Goal: Task Accomplishment & Management: Use online tool/utility

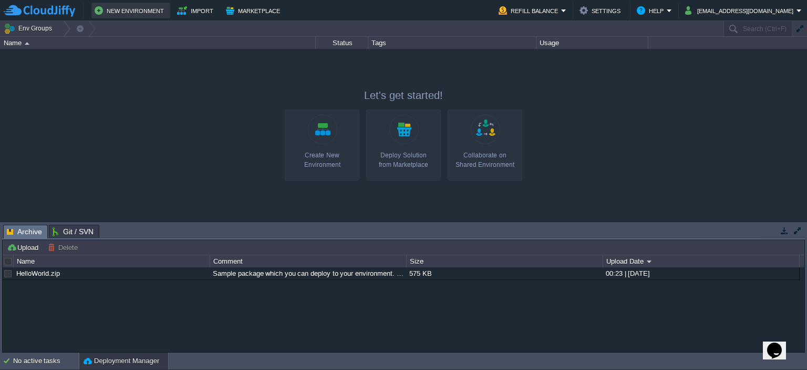
click at [136, 4] on button "New Environment" at bounding box center [131, 10] width 73 height 13
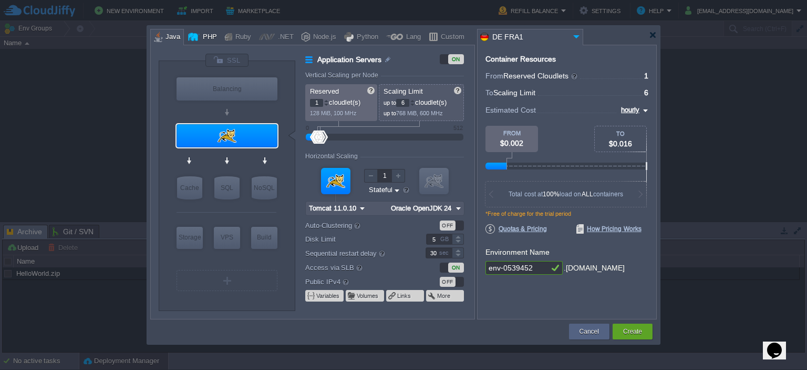
click at [200, 38] on div "PHP" at bounding box center [208, 37] width 17 height 16
type input "Application Servers"
type input "4"
type input "Apache [DATE]"
type input "PHP [DATE]"
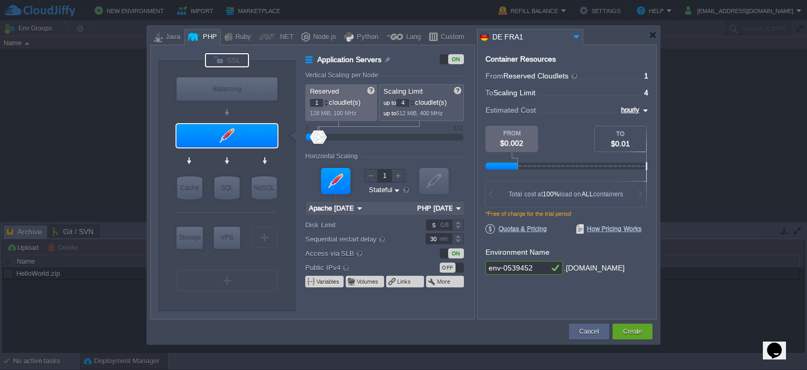
click at [223, 59] on div at bounding box center [227, 60] width 44 height 14
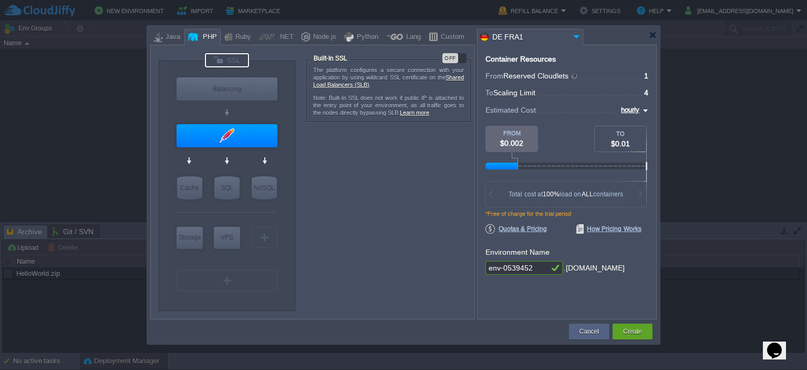
click at [456, 57] on div "OFF" at bounding box center [451, 58] width 16 height 10
click at [540, 267] on input "env-0539452" at bounding box center [517, 268] width 63 height 14
type input "e"
type input "wwdjahrbanlsirbjatrjdzx"
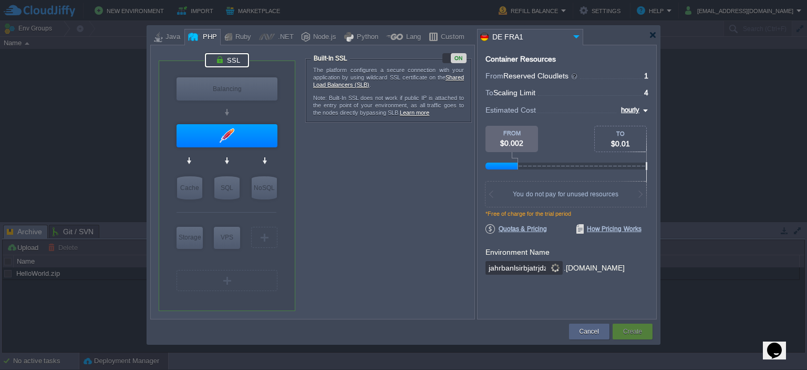
scroll to position [0, 18]
click at [640, 329] on button "Create" at bounding box center [632, 331] width 19 height 11
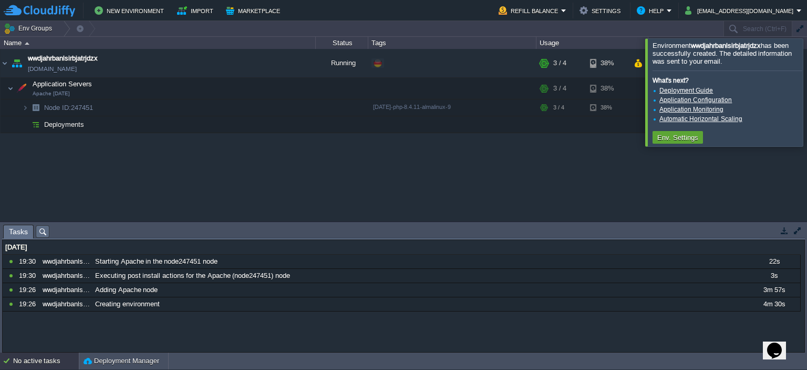
click at [807, 94] on div at bounding box center [820, 91] width 0 height 107
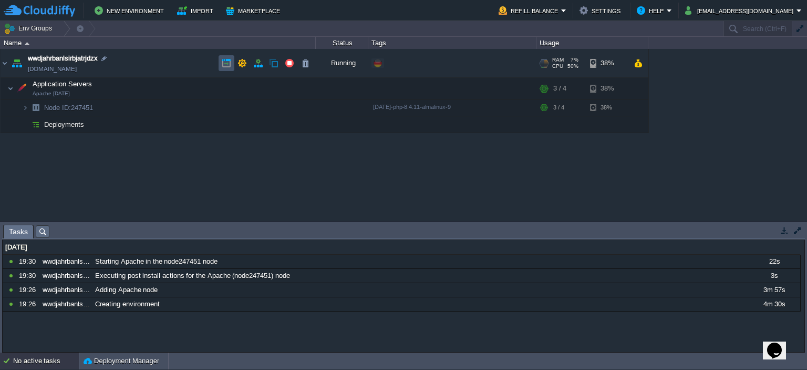
click at [223, 62] on button "button" at bounding box center [226, 62] width 9 height 9
click at [536, 10] on button "Refill Balance" at bounding box center [530, 10] width 63 height 13
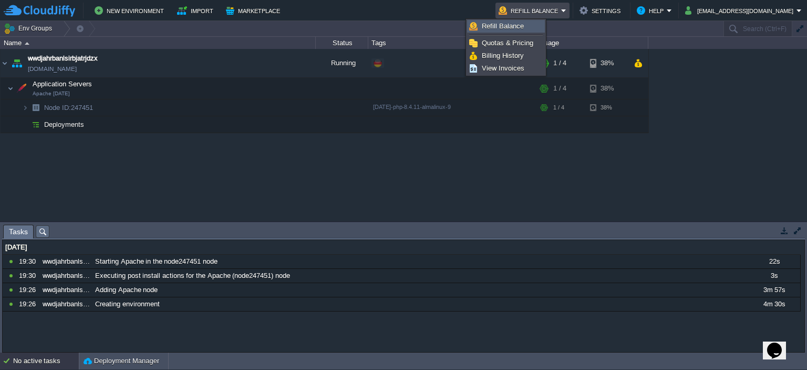
click at [521, 22] on span "Refill Balance" at bounding box center [503, 26] width 42 height 8
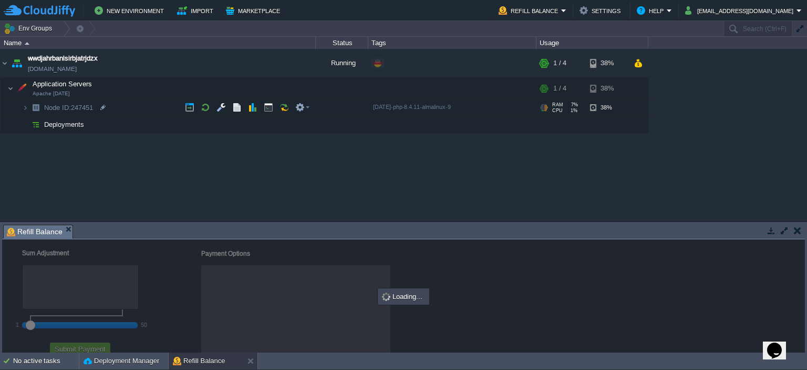
checkbox input "true"
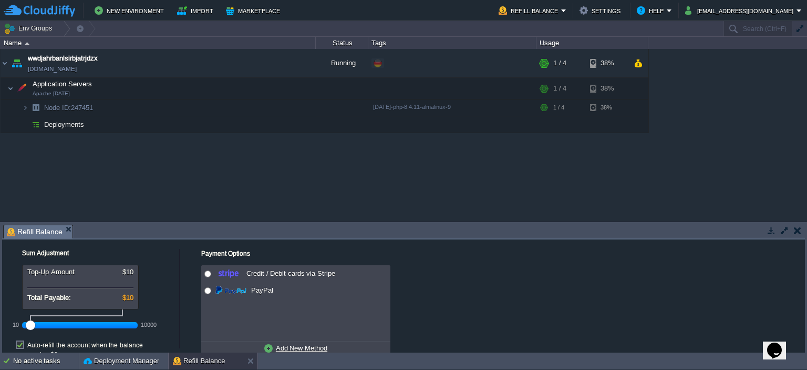
drag, startPoint x: 55, startPoint y: 324, endPoint x: 15, endPoint y: 323, distance: 39.4
click at [22, 323] on div "10 10000" at bounding box center [80, 324] width 116 height 17
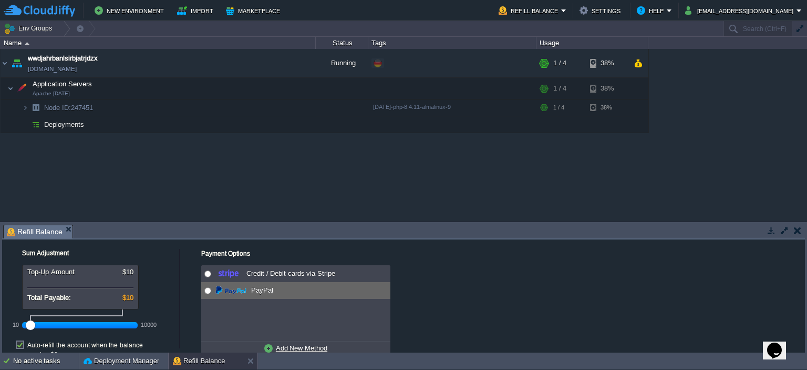
radio input "true"
click at [208, 292] on input "radio" at bounding box center [207, 290] width 7 height 7
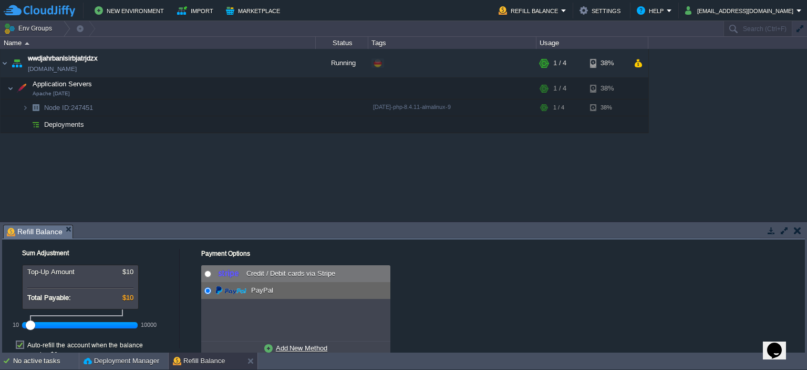
radio input "true"
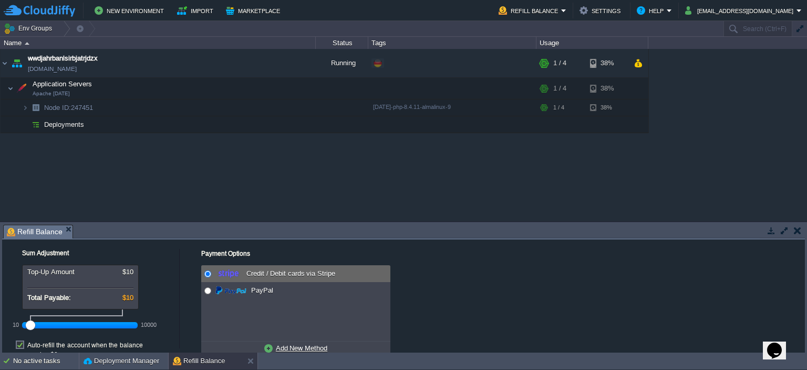
click at [204, 273] on input "radio" at bounding box center [207, 273] width 7 height 7
click at [206, 272] on input "radio" at bounding box center [207, 273] width 7 height 7
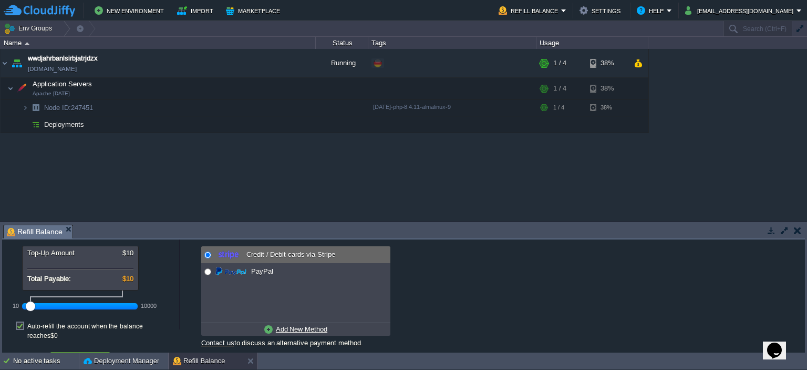
scroll to position [29, 0]
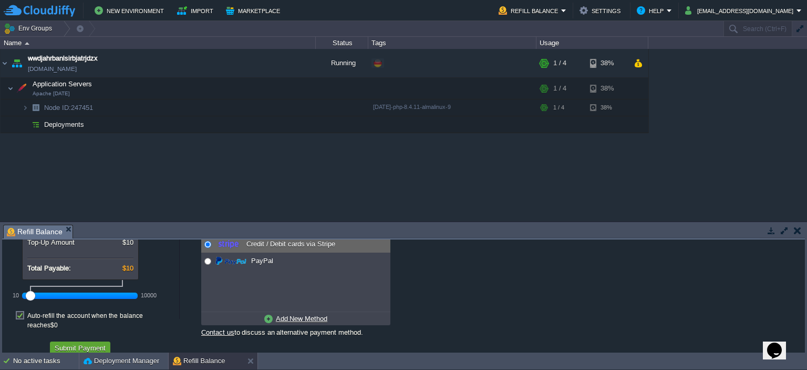
click at [27, 314] on label "Auto-refill the account when the balance reaches $0" at bounding box center [100, 320] width 147 height 19
click at [22, 311] on input "checkbox" at bounding box center [25, 307] width 7 height 7
checkbox input "false"
click at [90, 343] on button "Submit Payment" at bounding box center [80, 347] width 57 height 9
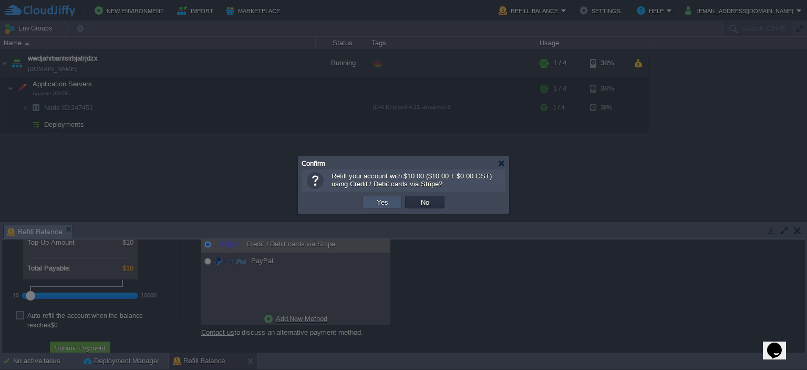
click at [384, 204] on button "Yes" at bounding box center [383, 201] width 18 height 9
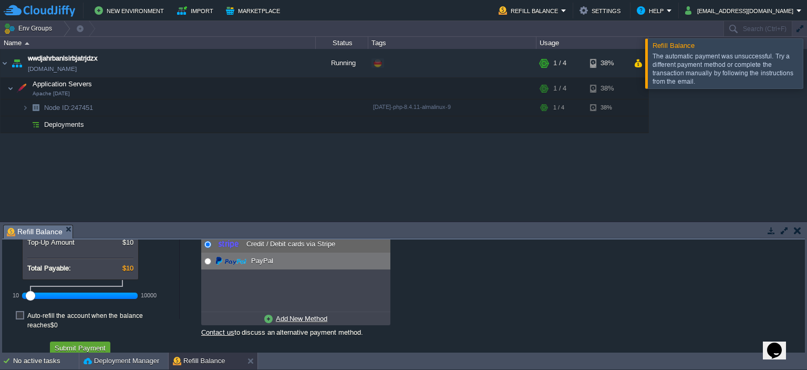
radio input "false"
radio input "true"
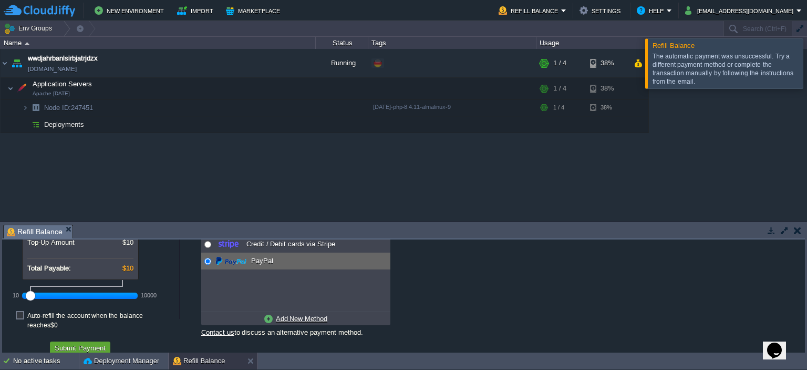
click at [211, 260] on input "radio" at bounding box center [207, 261] width 7 height 7
click at [27, 315] on label "Auto-refill the account when the balance reaches $0" at bounding box center [100, 320] width 147 height 19
click at [22, 311] on input "checkbox" at bounding box center [25, 307] width 7 height 7
checkbox input "true"
click at [67, 343] on button "Submit Payment" at bounding box center [80, 347] width 57 height 9
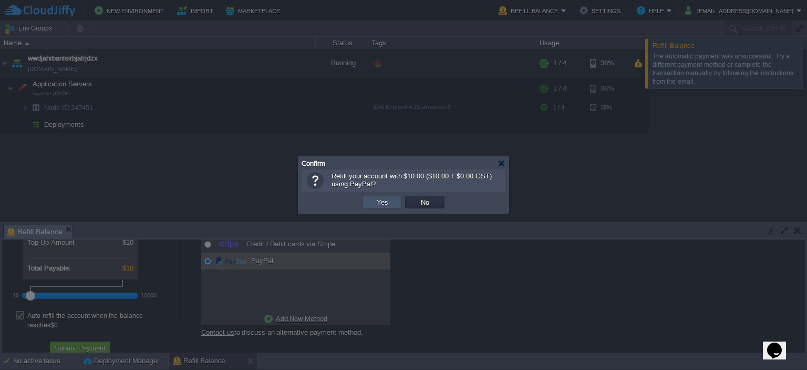
click at [387, 206] on button "Yes" at bounding box center [383, 201] width 18 height 9
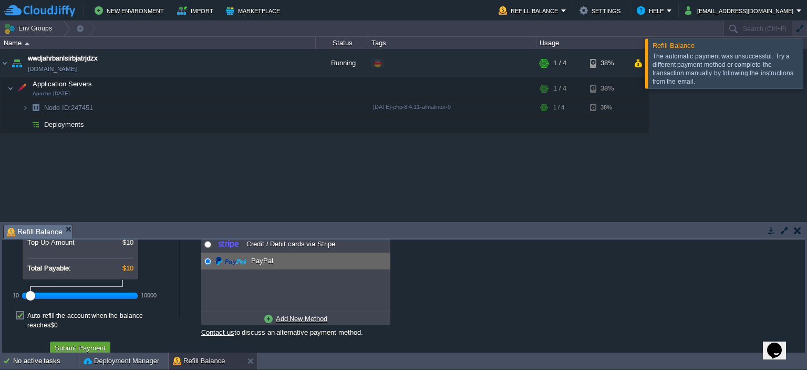
click at [432, 193] on div "wwdjahrbanlsirbjatrjdzx [DOMAIN_NAME] Running + Add to Env Group RAM 7% CPU 1% …" at bounding box center [403, 135] width 807 height 172
click at [370, 199] on div "wwdjahrbanlsirbjatrjdzx [DOMAIN_NAME] Running + Add to Env Group RAM 7% CPU 1% …" at bounding box center [403, 135] width 807 height 172
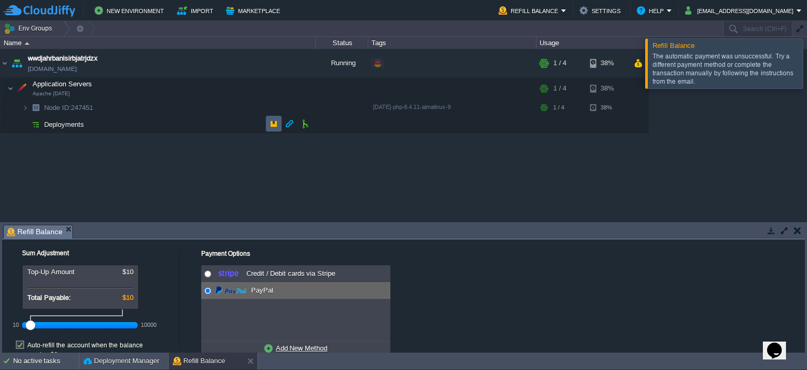
click at [274, 121] on button "button" at bounding box center [273, 123] width 9 height 9
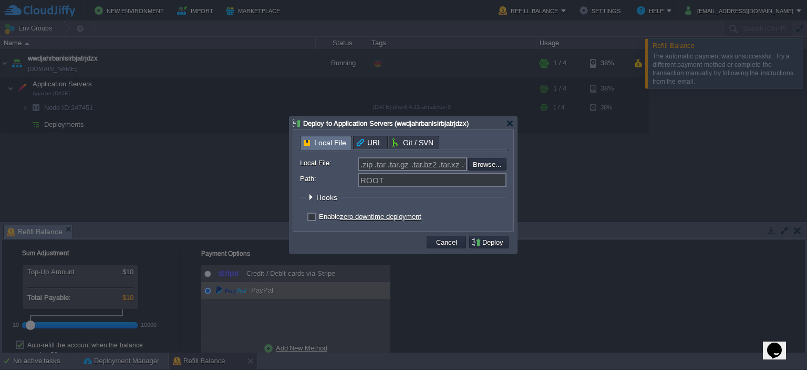
click at [430, 143] on div "Local File URL Git / SVN" at bounding box center [403, 143] width 209 height 15
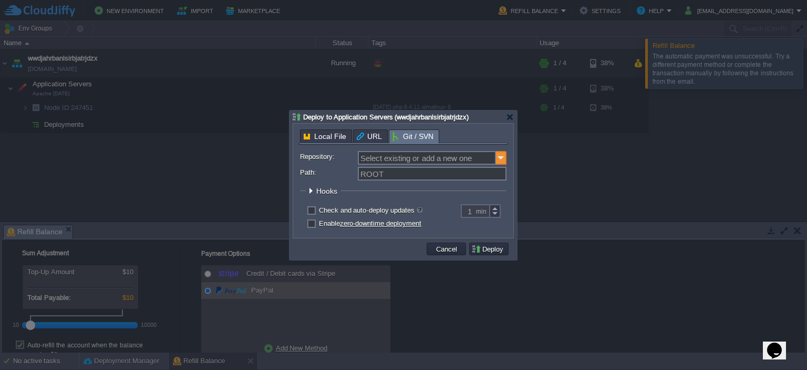
click at [496, 157] on img at bounding box center [501, 158] width 11 height 14
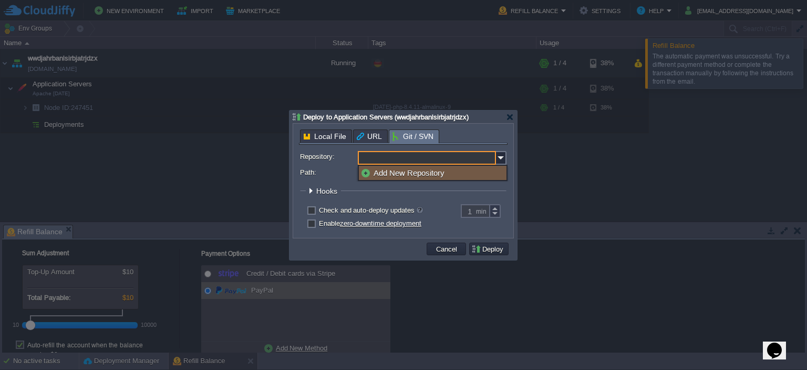
click at [427, 152] on input "Repository:" at bounding box center [427, 158] width 138 height 14
type input "Select existing or add a new one"
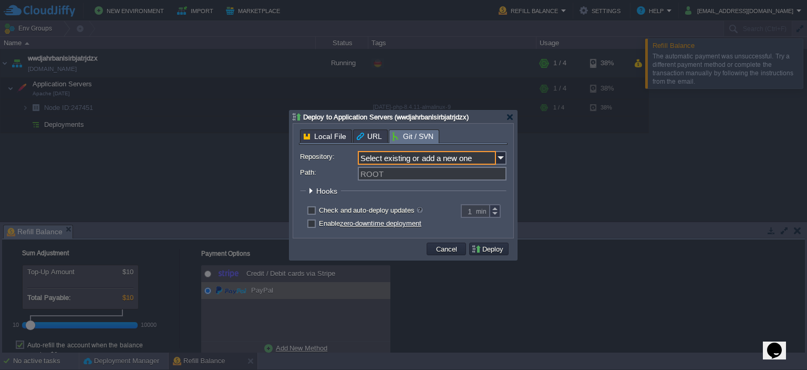
click at [415, 137] on span "Git / SVN" at bounding box center [413, 136] width 41 height 13
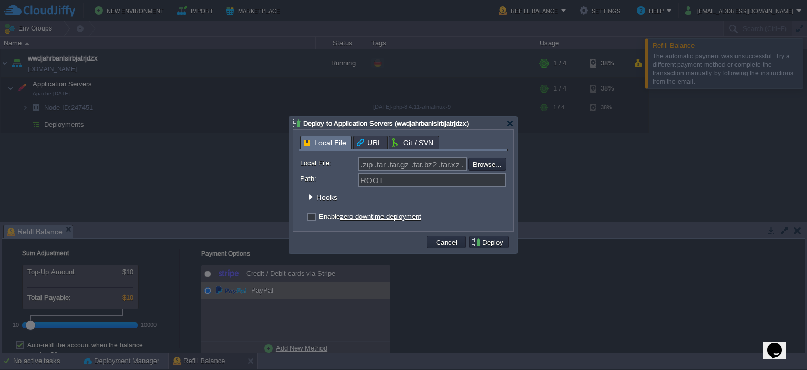
click at [323, 136] on span "Local File" at bounding box center [325, 142] width 43 height 13
click at [399, 141] on span "Git / SVN" at bounding box center [413, 142] width 41 height 13
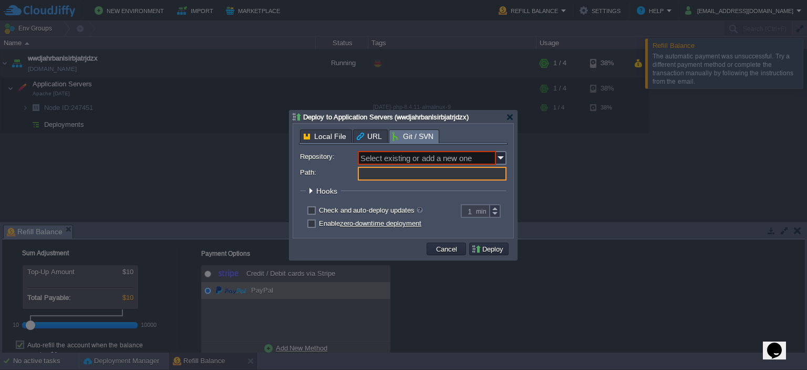
click at [413, 171] on input "Path:" at bounding box center [432, 174] width 149 height 14
type input "ROOT"
click at [509, 120] on div at bounding box center [510, 117] width 8 height 8
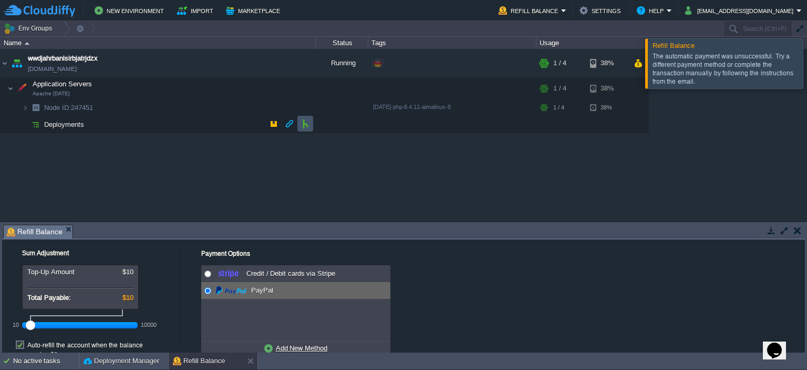
click at [303, 126] on button "button" at bounding box center [305, 123] width 9 height 9
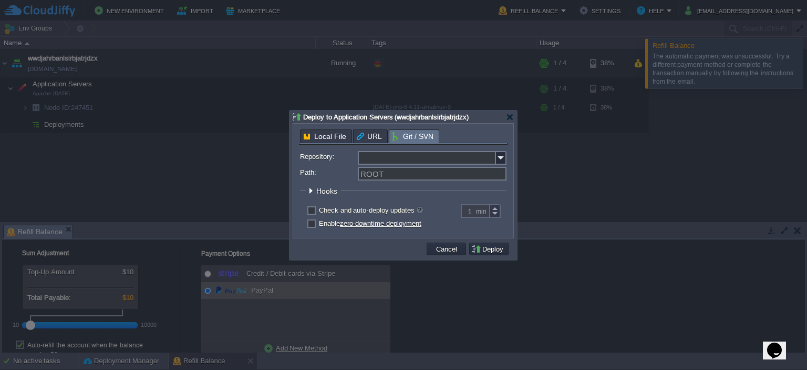
click at [450, 157] on input "Repository:" at bounding box center [427, 158] width 138 height 14
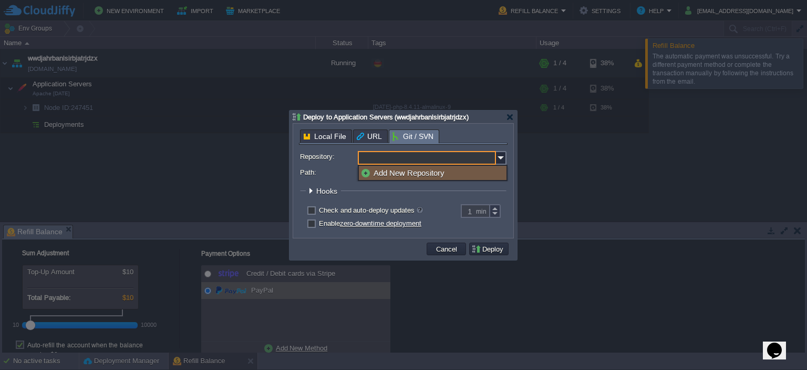
click at [448, 157] on input "Repository:" at bounding box center [427, 158] width 138 height 14
type input "Select existing or add a new one"
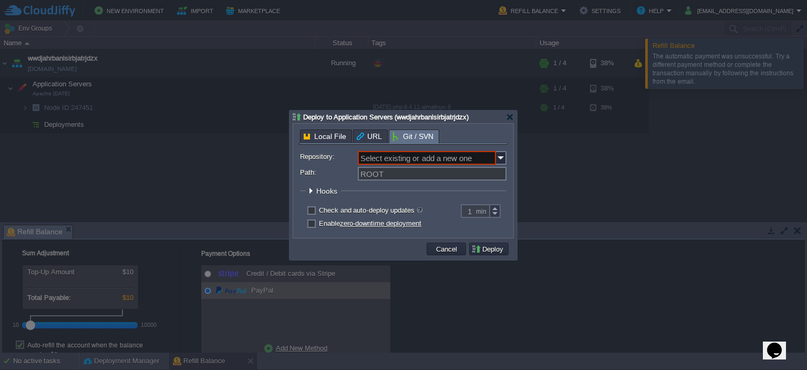
click at [418, 138] on span "Git / SVN" at bounding box center [413, 136] width 41 height 13
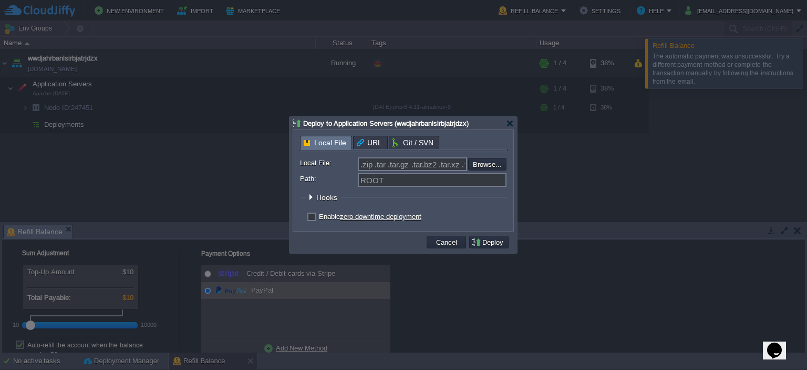
click at [325, 134] on div "Local File URL Git / SVN Repository: Select existing or add a new one Branch: m…" at bounding box center [403, 180] width 220 height 101
click at [497, 160] on input "file" at bounding box center [440, 164] width 133 height 13
type input "C:\fakepath\[PERSON_NAME] 25 .zip"
type input "[PERSON_NAME] 25 .zip"
click at [319, 217] on label "Enable zero-downtime deployment" at bounding box center [370, 216] width 103 height 8
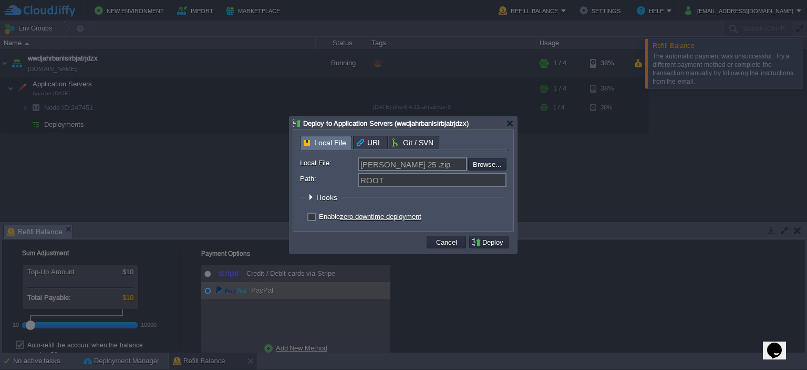
click at [309, 217] on input "checkbox" at bounding box center [310, 217] width 7 height 7
checkbox input "true"
click at [477, 239] on button "Deploy" at bounding box center [489, 241] width 35 height 9
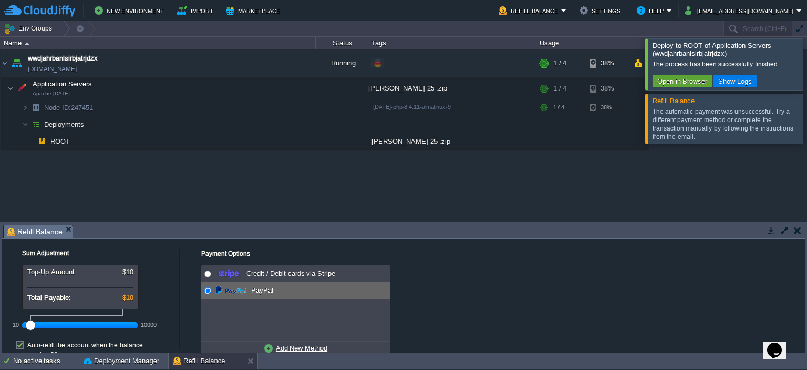
click at [807, 65] on div at bounding box center [820, 63] width 0 height 51
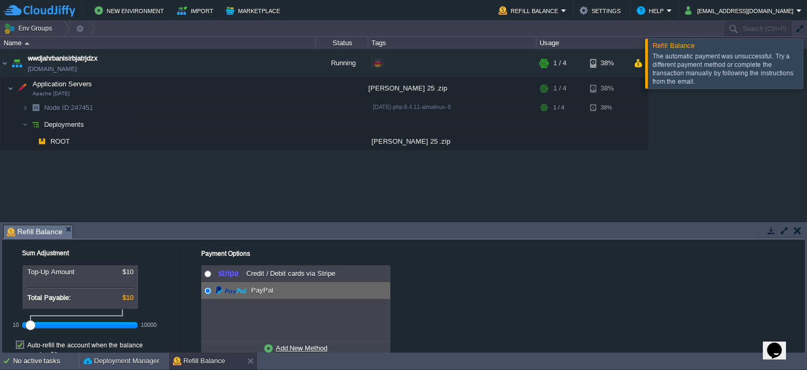
click at [807, 68] on div at bounding box center [820, 62] width 0 height 49
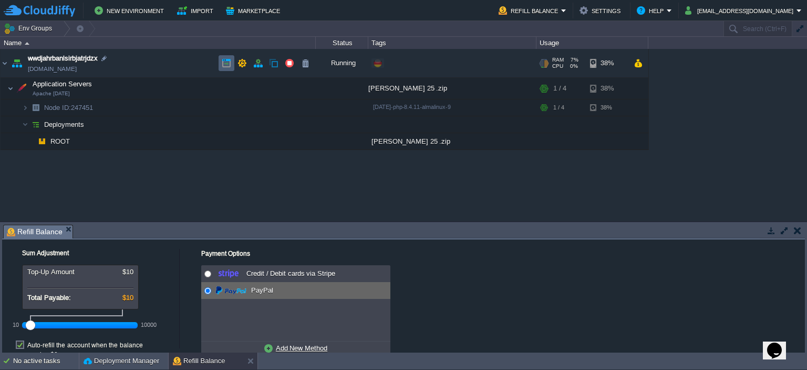
click at [223, 65] on button "button" at bounding box center [226, 62] width 9 height 9
click at [303, 141] on button "button" at bounding box center [305, 140] width 9 height 9
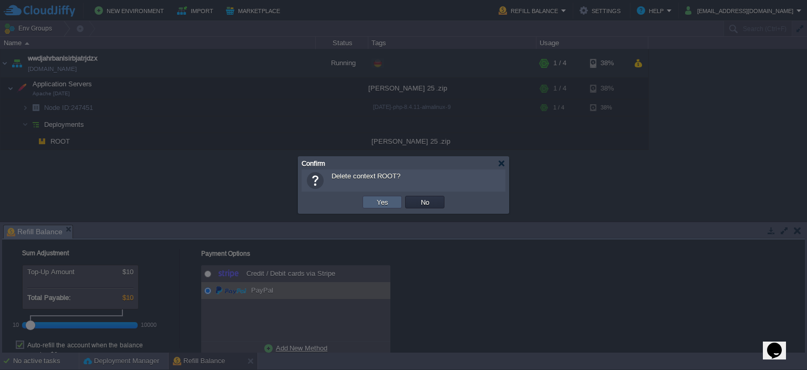
click at [384, 200] on button "Yes" at bounding box center [383, 201] width 18 height 9
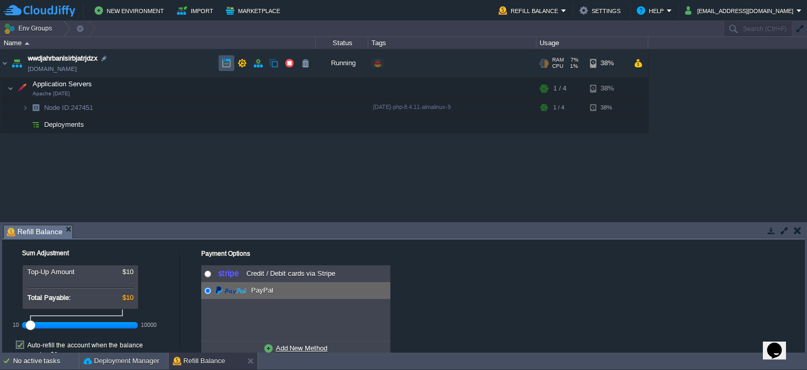
click at [223, 65] on button "button" at bounding box center [226, 62] width 9 height 9
click at [795, 229] on button "button" at bounding box center [797, 230] width 7 height 9
